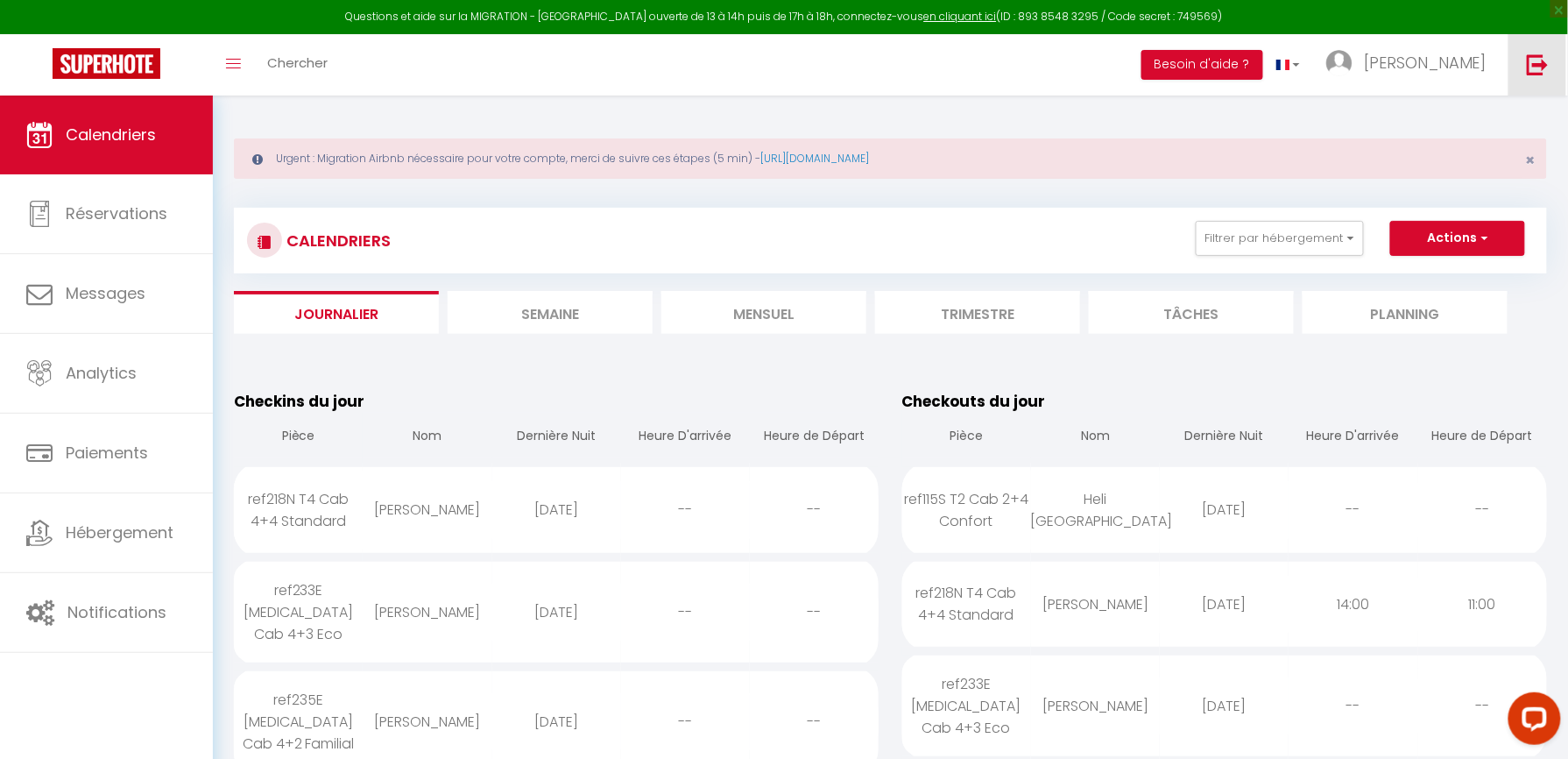
click at [1547, 71] on img at bounding box center [1538, 65] width 22 height 22
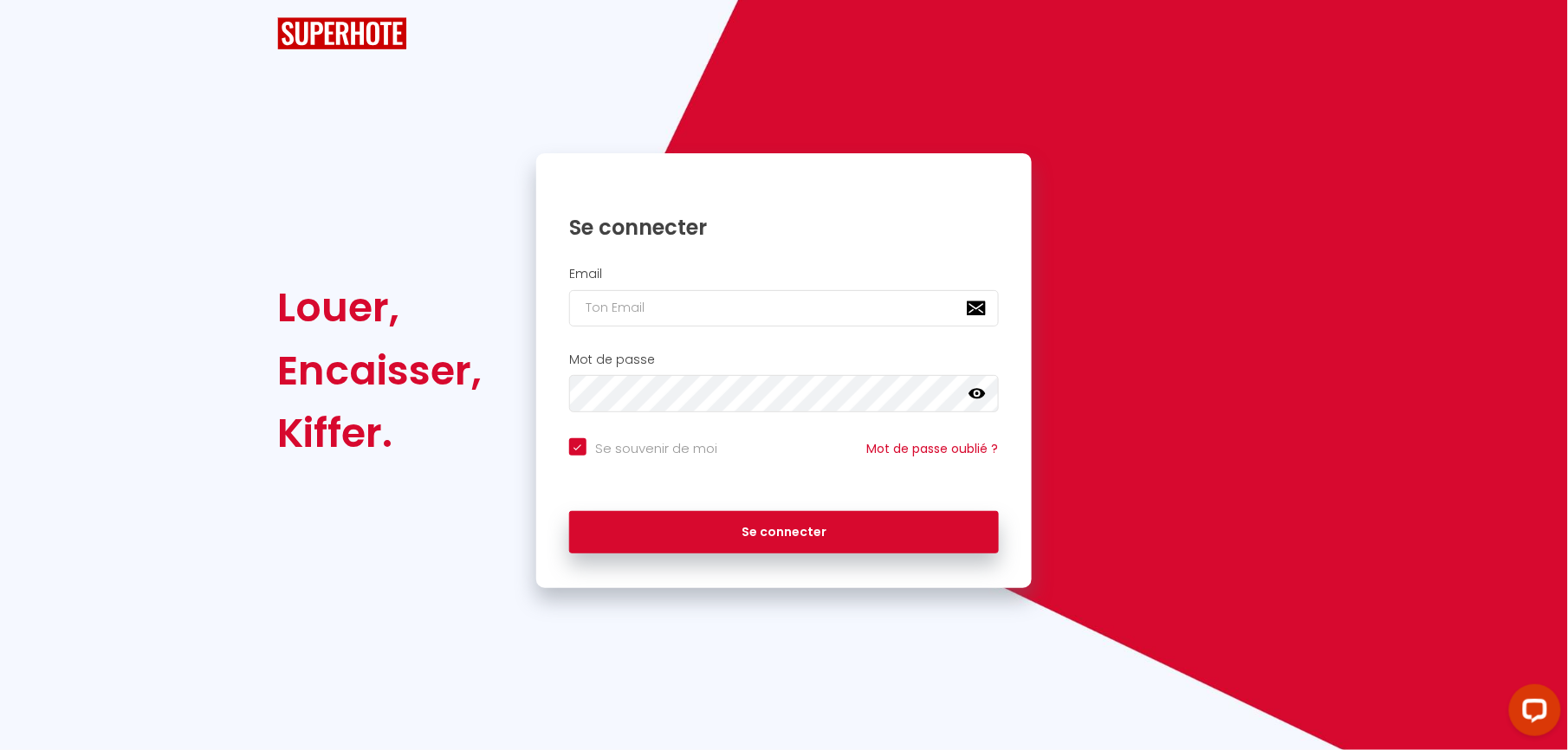
checkbox input "true"
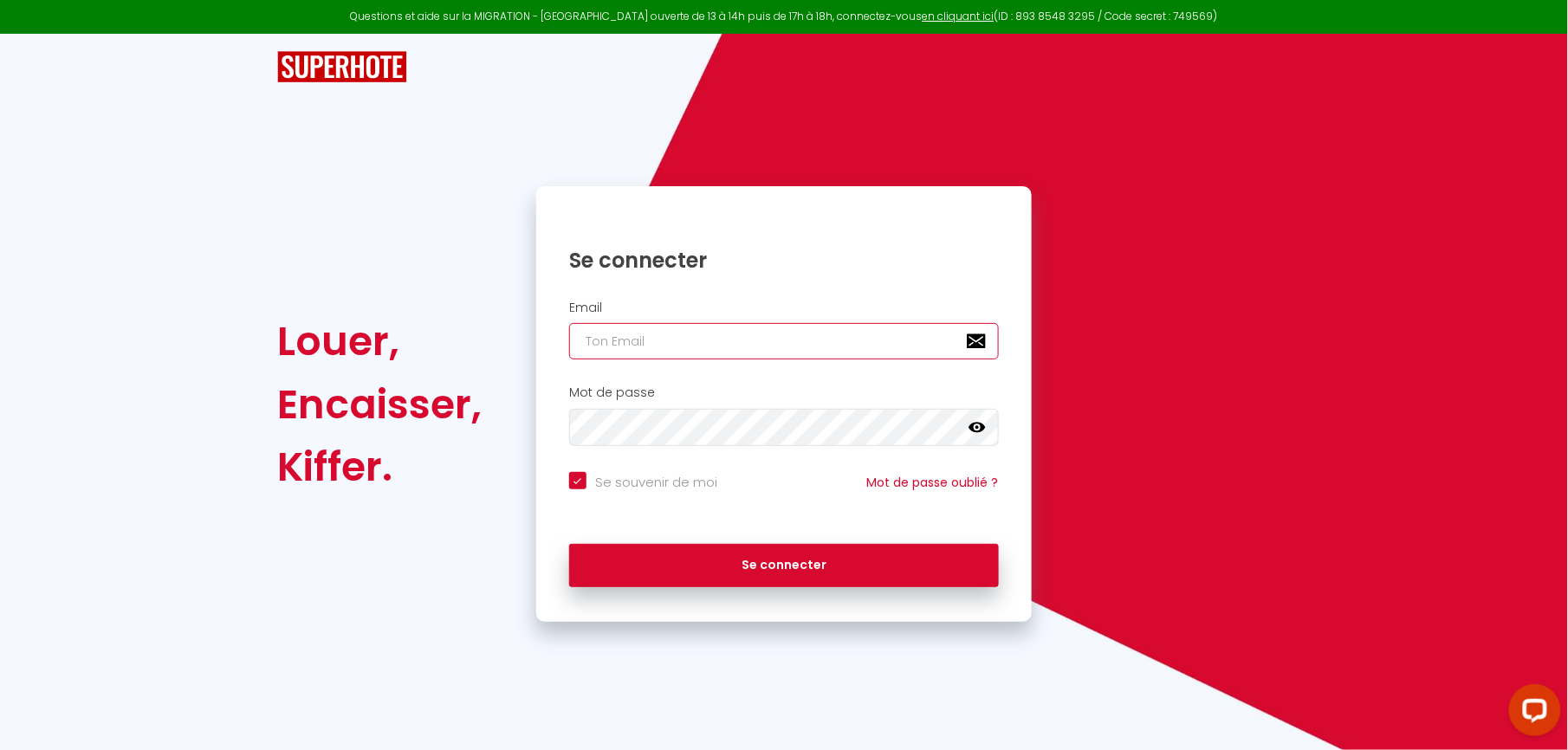
type input "[EMAIL_ADDRESS][DOMAIN_NAME]"
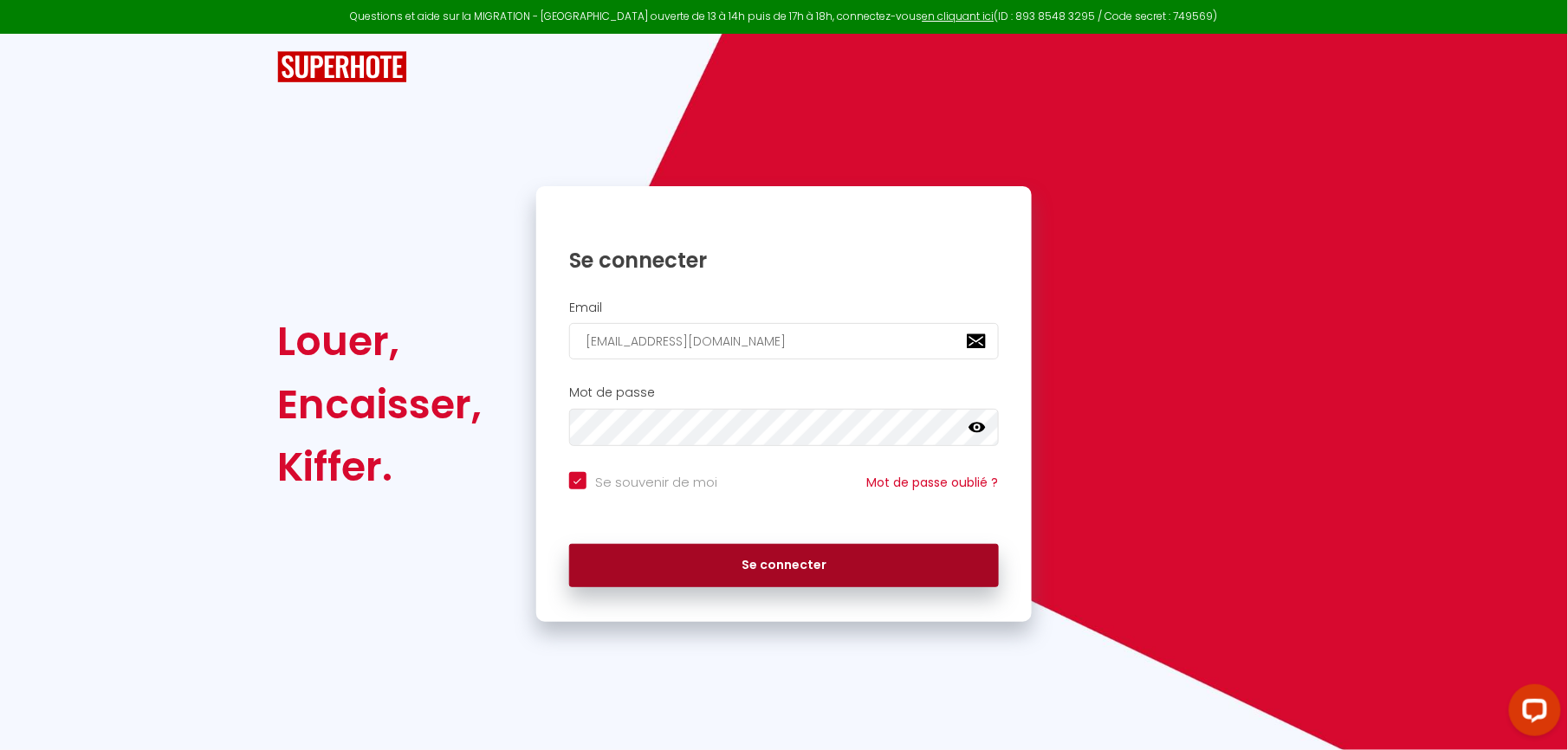
drag, startPoint x: 849, startPoint y: 562, endPoint x: 835, endPoint y: 556, distance: 15.2
click at [835, 556] on button "Se connecter" at bounding box center [784, 565] width 430 height 44
checkbox input "true"
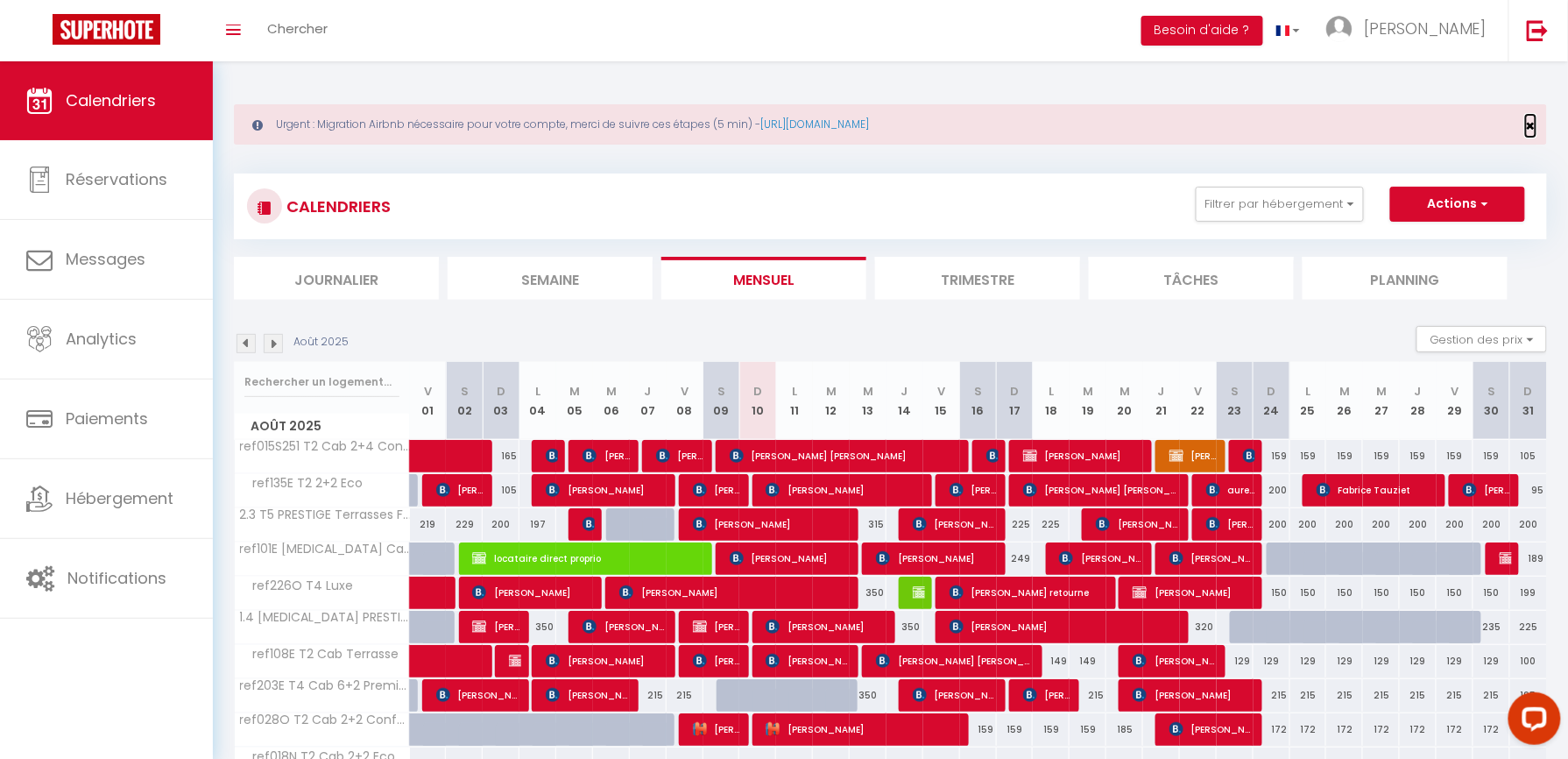
drag, startPoint x: 1534, startPoint y: 124, endPoint x: 1507, endPoint y: 134, distance: 28.8
click at [1536, 123] on div "Urgent : Migration Airbnb nécessaire pour votre compte, merci de suivre ces éta…" at bounding box center [891, 124] width 1314 height 40
click at [323, 275] on li "Journalier" at bounding box center [336, 278] width 205 height 43
